Goal: Task Accomplishment & Management: Use online tool/utility

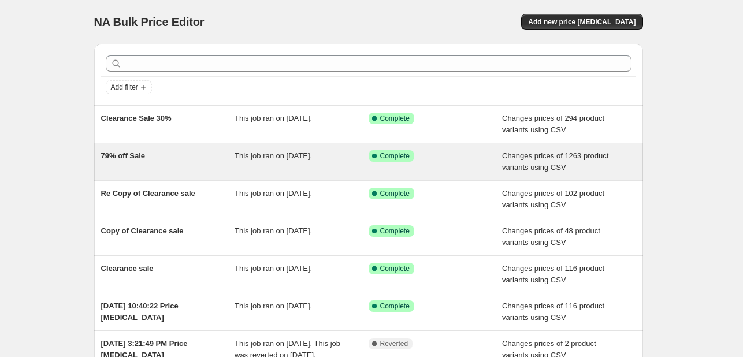
click at [365, 168] on div "This job ran on [DATE]." at bounding box center [302, 161] width 134 height 23
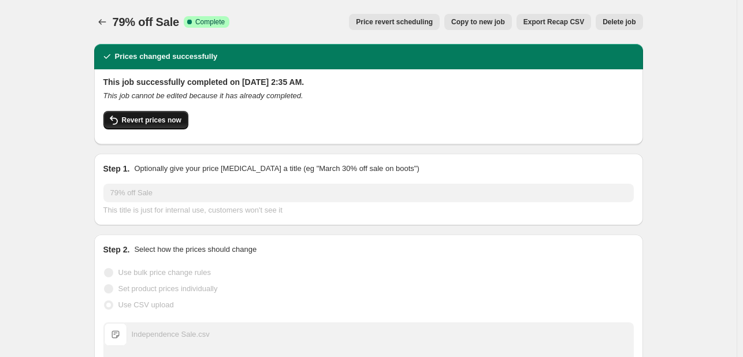
click at [161, 123] on span "Revert prices now" at bounding box center [152, 120] width 60 height 9
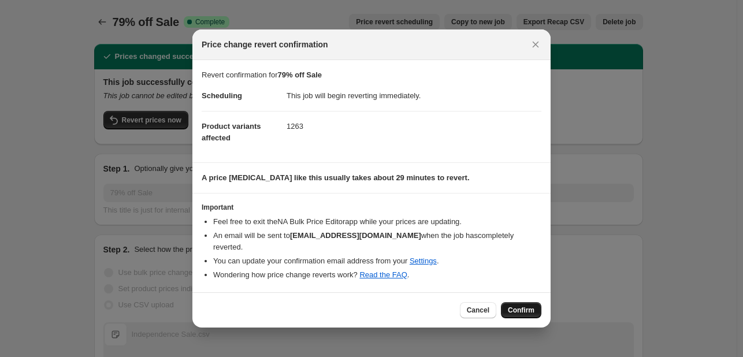
click at [517, 306] on span "Confirm" at bounding box center [521, 310] width 27 height 9
